Goal: Obtain resource: Obtain resource

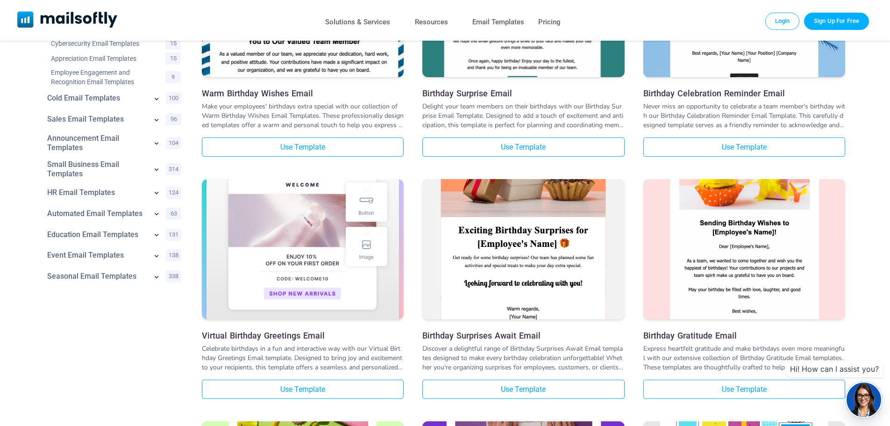
scroll to position [47, 0]
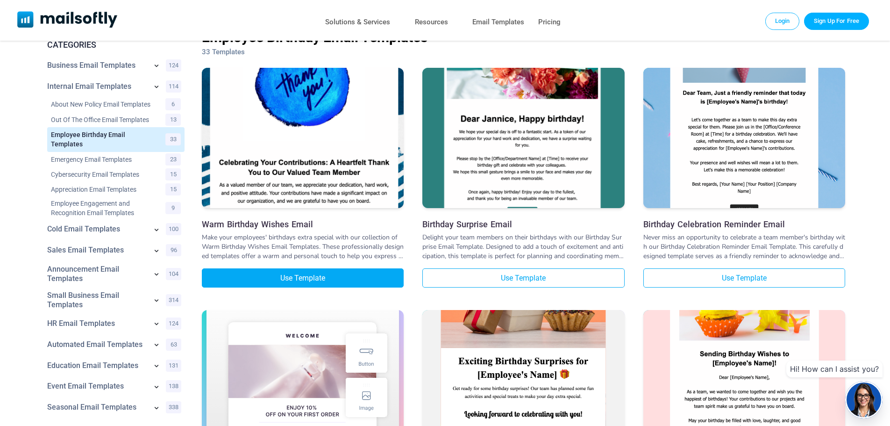
click at [347, 275] on link "Use Template" at bounding box center [303, 277] width 202 height 19
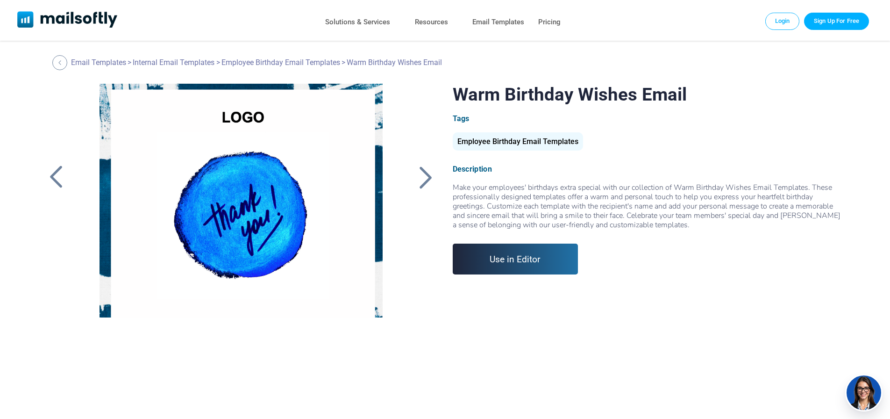
click at [477, 269] on link "Use in Editor" at bounding box center [516, 258] width 126 height 31
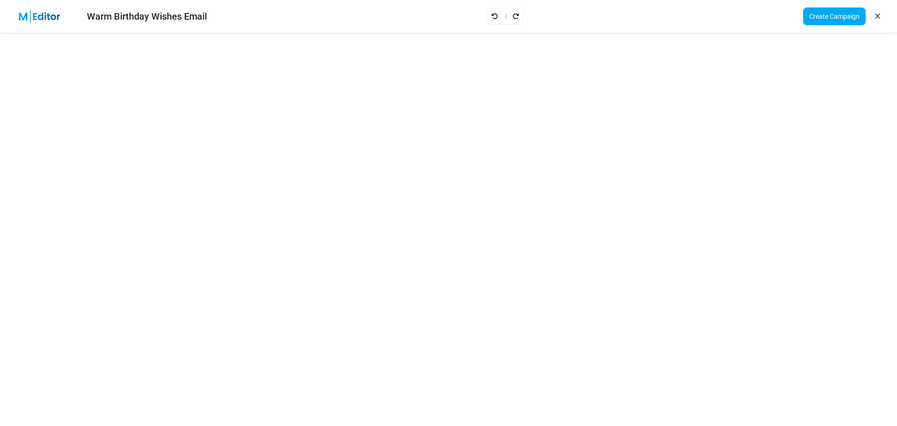
click at [878, 16] on icon at bounding box center [877, 16] width 4 height 0
click at [877, 16] on icon at bounding box center [877, 16] width 4 height 0
click at [823, 21] on link "Create Campaign" at bounding box center [834, 16] width 63 height 18
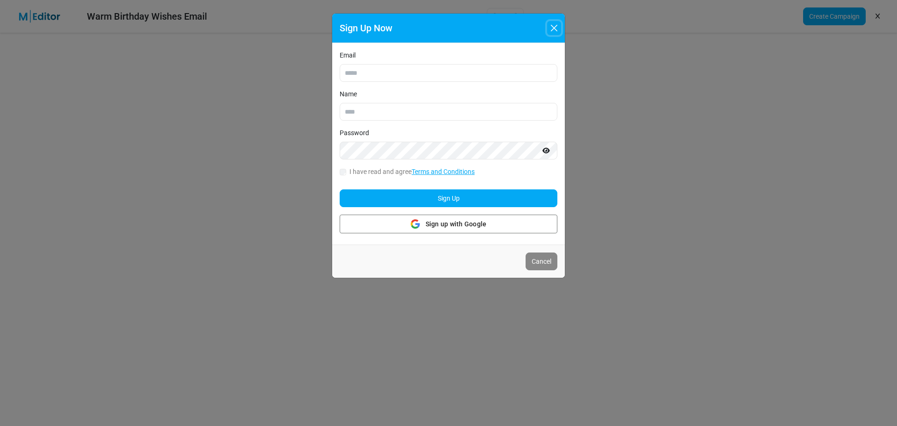
click at [553, 27] on button "Close" at bounding box center [554, 28] width 14 height 14
